Goal: Task Accomplishment & Management: Complete application form

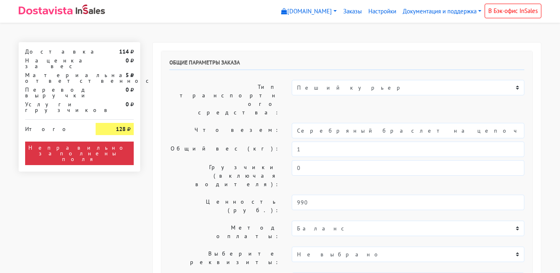
select select "11:00"
select select "20:00"
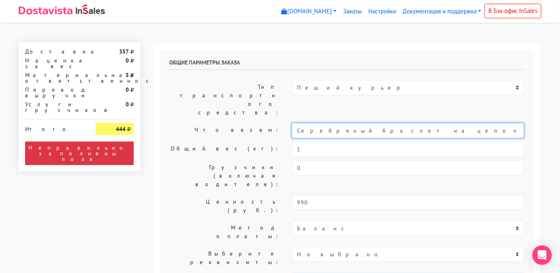
click at [488, 123] on input "Серебряный браслет на цепочке с культивированным жемчугом (14-19)" at bounding box center [408, 130] width 233 height 15
type input "С"
type input "."
type input "Ювелирные украшения"
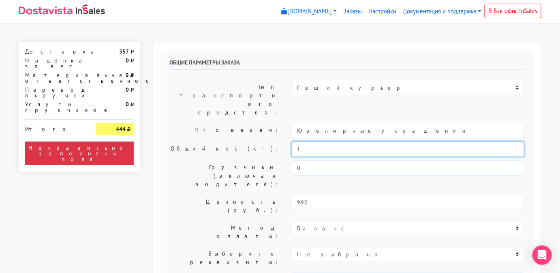
click at [323, 141] on input "1" at bounding box center [408, 148] width 233 height 15
type input "0.5"
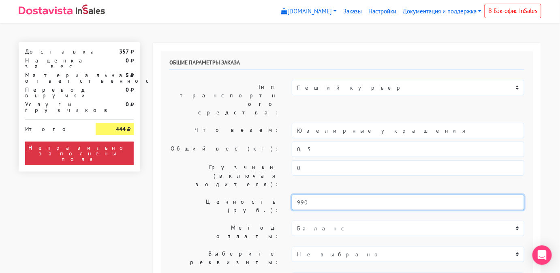
click at [322, 195] on input "990" at bounding box center [408, 202] width 233 height 15
type input "9"
type input "3"
type input "4000"
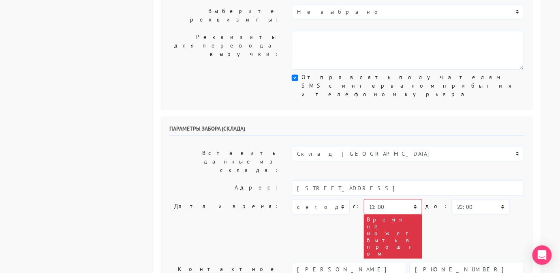
scroll to position [243, 0]
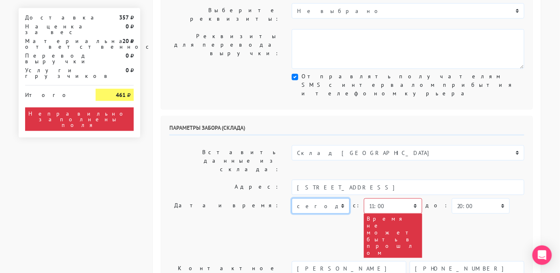
click at [323, 198] on select "[DATE] [DATE] [DATE] [DATE] [DATE] [DATE] [DATE] [DATE] [DATE]" at bounding box center [321, 205] width 58 height 15
select select "[DATE]"
click at [292, 198] on select "[DATE] [DATE] [DATE] [DATE] [DATE] [DATE] [DATE] [DATE] [DATE]" at bounding box center [321, 205] width 58 height 15
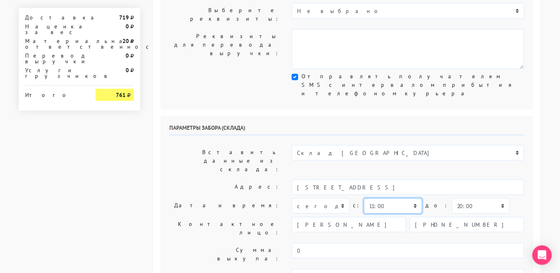
click at [393, 198] on select "00:00 00:30 01:00 01:30 02:00 02:30 03:00 03:30 04:00 04:30 05:00 05:30 06:00 0…" at bounding box center [393, 205] width 58 height 15
select select "11:30"
click at [364, 198] on select "00:00 00:30 01:00 01:30 02:00 02:30 03:00 03:30 04:00 04:30 05:00 05:30 06:00 0…" at bounding box center [393, 205] width 58 height 15
click at [456, 198] on select "00:00 00:30 01:00 01:30 02:00 02:30 03:00 03:30 04:00 04:30 05:00 05:30 06:00 0…" at bounding box center [481, 205] width 58 height 15
select select "12:00"
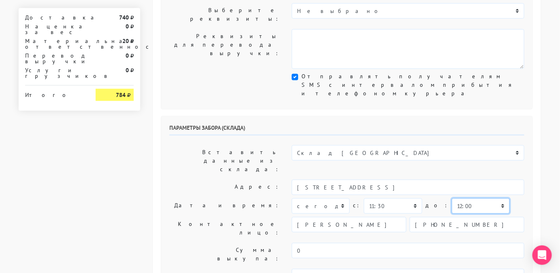
click at [452, 198] on select "00:00 00:30 01:00 01:30 02:00 02:30 03:00 03:30 04:00 04:30 05:00 05:30 06:00 0…" at bounding box center [481, 205] width 58 height 15
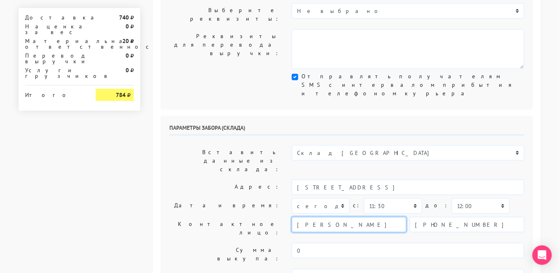
click at [350, 217] on input "[PERSON_NAME]" at bounding box center [349, 224] width 115 height 15
type input "С"
type input "Менеджер"
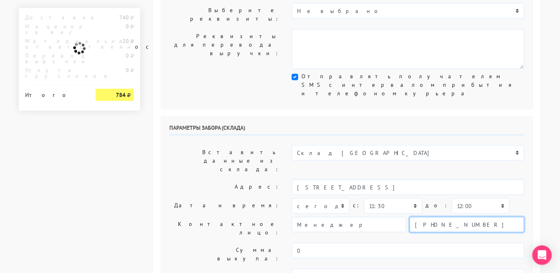
click at [466, 217] on input "[PHONE_NUMBER]" at bounding box center [467, 224] width 115 height 15
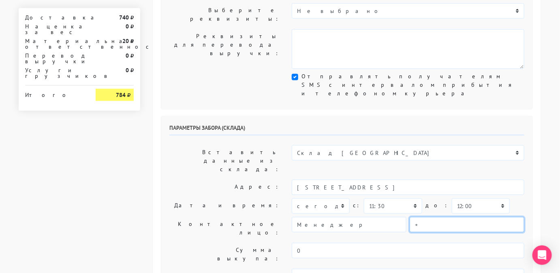
type input "9234443831"
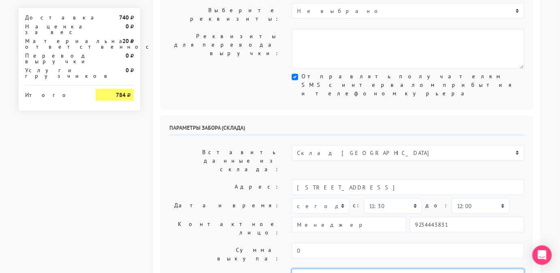
type textarea "Работаем с 11 утра, забрать раньше нельзя. Магазин SBLESKOM."
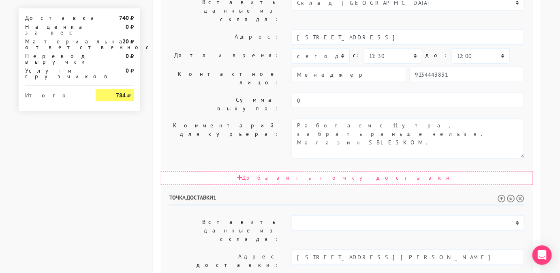
scroll to position [472, 0]
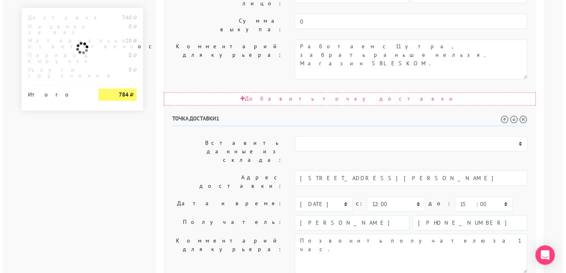
scroll to position [0, 0]
